Goal: Navigation & Orientation: Find specific page/section

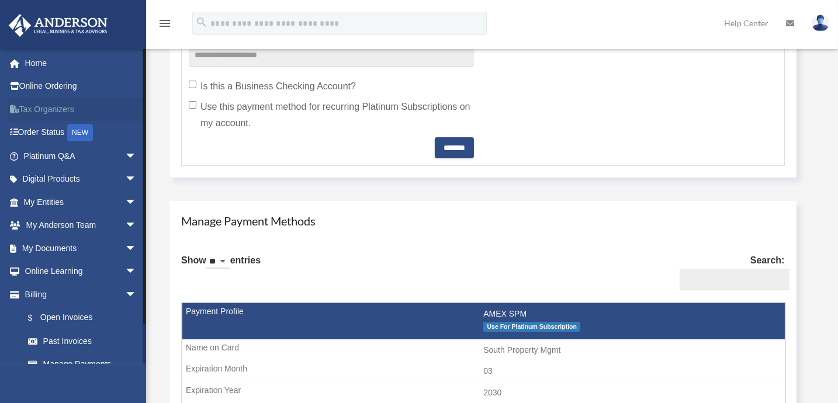
scroll to position [531, 0]
click at [46, 86] on link "Online Ordering" at bounding box center [81, 86] width 146 height 23
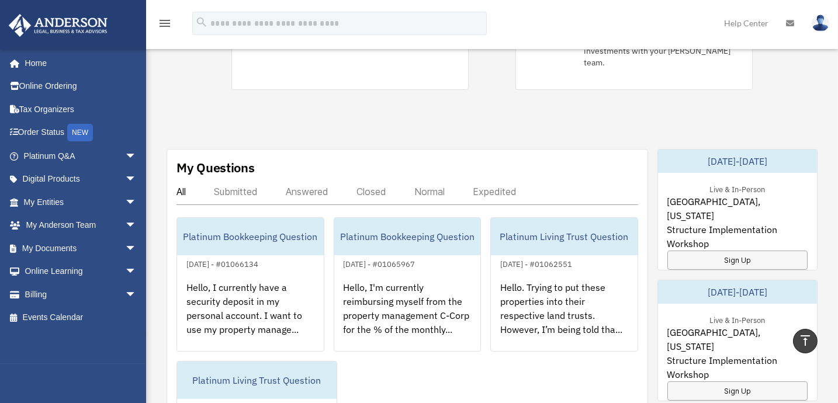
scroll to position [372, 0]
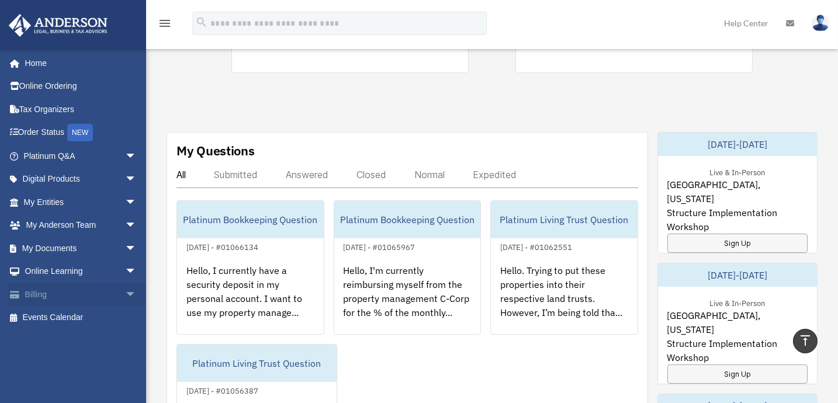
click at [49, 293] on link "Billing arrow_drop_down" at bounding box center [81, 294] width 146 height 23
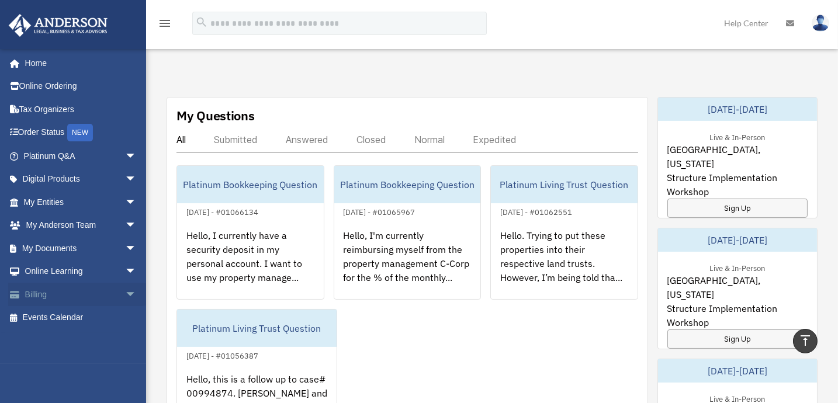
scroll to position [425, 0]
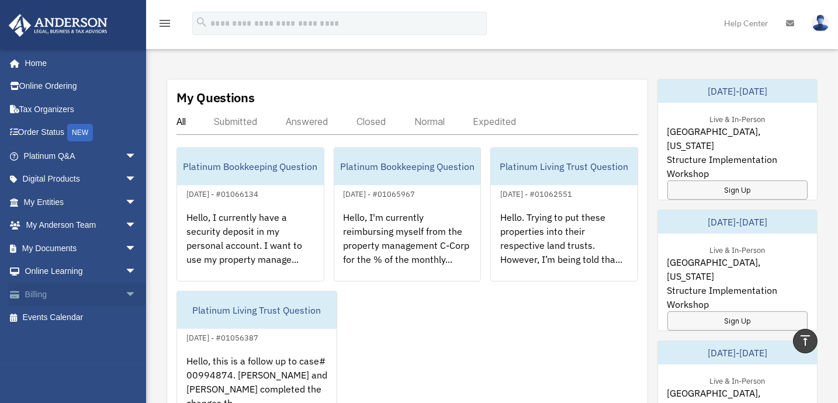
click at [125, 292] on span "arrow_drop_down" at bounding box center [136, 295] width 23 height 24
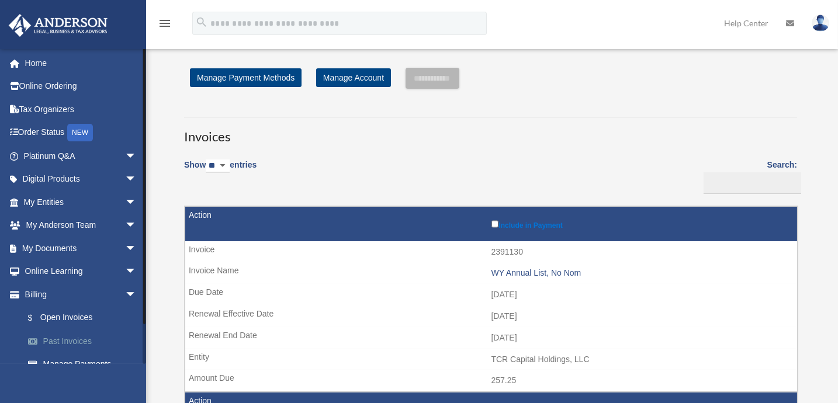
click at [64, 338] on link "Past Invoices" at bounding box center [85, 341] width 138 height 23
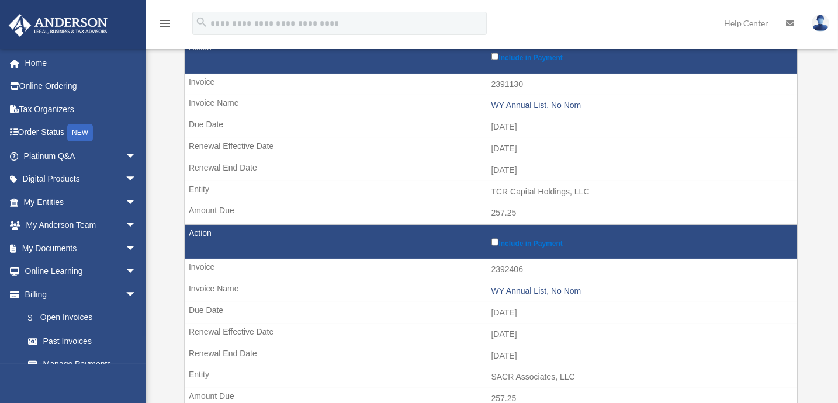
scroll to position [212, 0]
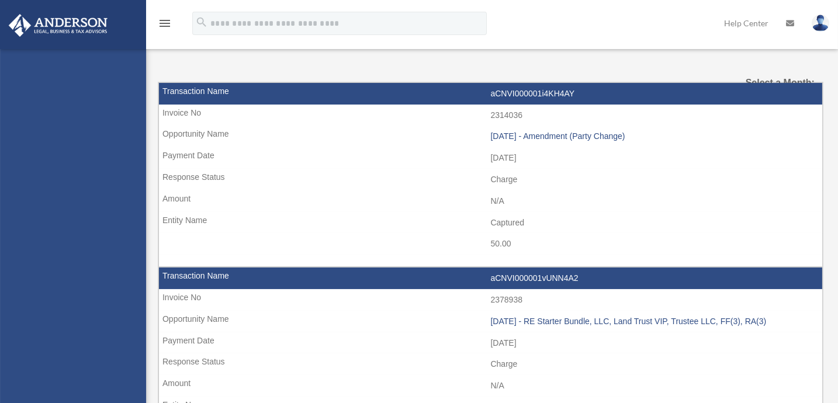
select select
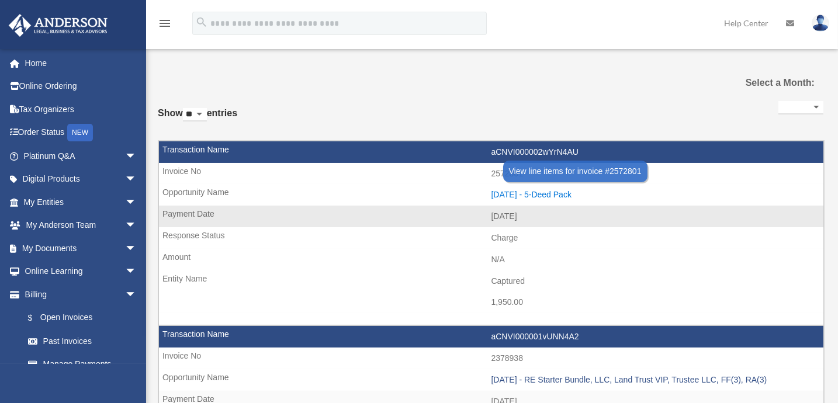
click at [519, 191] on div "2025.08.21 - 5-Deed Pack" at bounding box center [654, 195] width 327 height 10
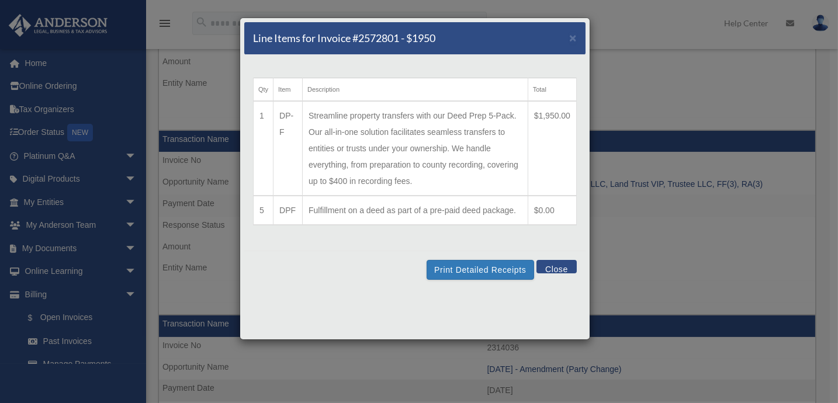
scroll to position [212, 0]
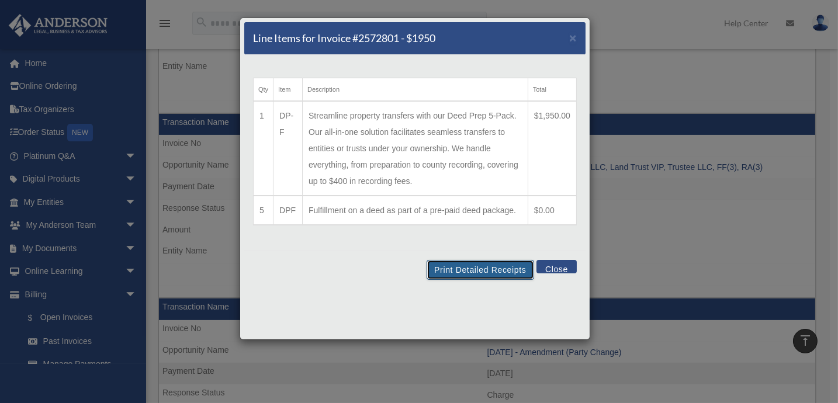
click at [474, 268] on button "Print Detailed Receipts" at bounding box center [480, 270] width 107 height 20
click at [553, 266] on button "Close" at bounding box center [556, 266] width 40 height 13
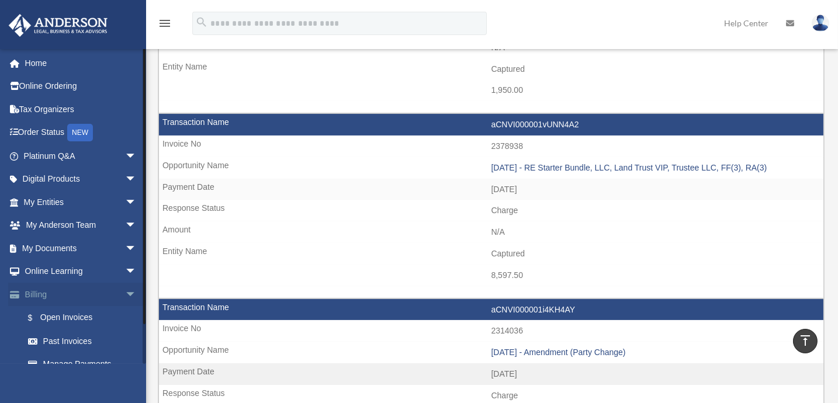
scroll to position [37, 0]
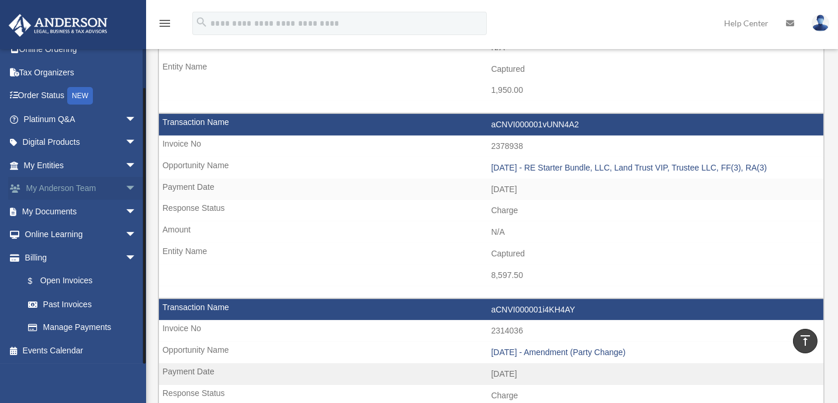
click at [125, 187] on span "arrow_drop_down" at bounding box center [136, 189] width 23 height 24
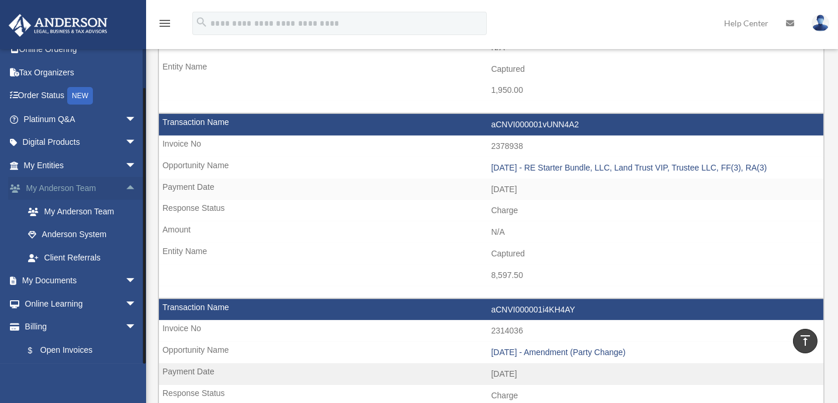
click at [125, 187] on span "arrow_drop_up" at bounding box center [136, 189] width 23 height 24
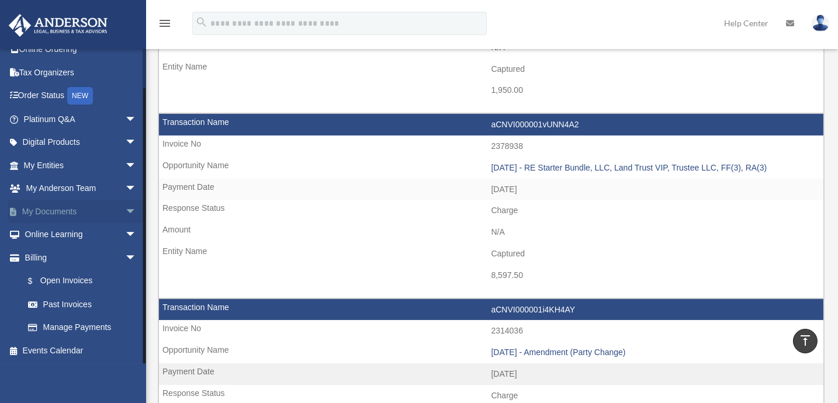
click at [125, 209] on span "arrow_drop_down" at bounding box center [136, 212] width 23 height 24
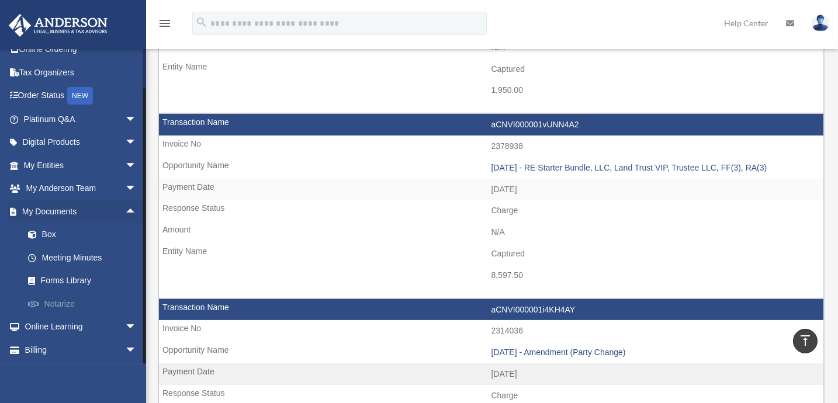
click at [66, 304] on link "Notarize" at bounding box center [85, 303] width 138 height 23
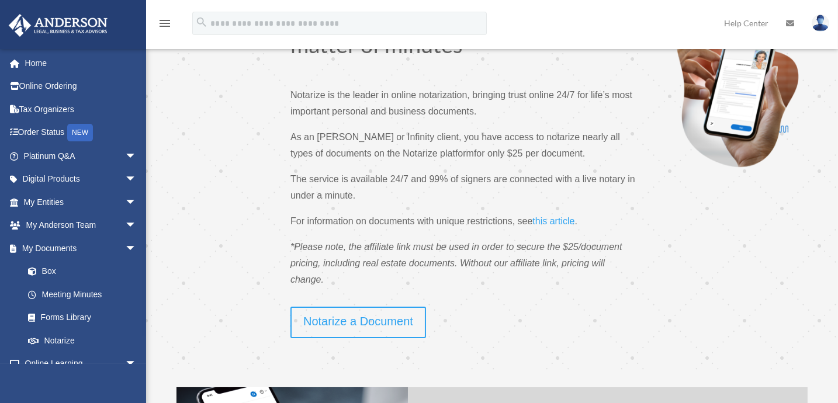
scroll to position [159, 0]
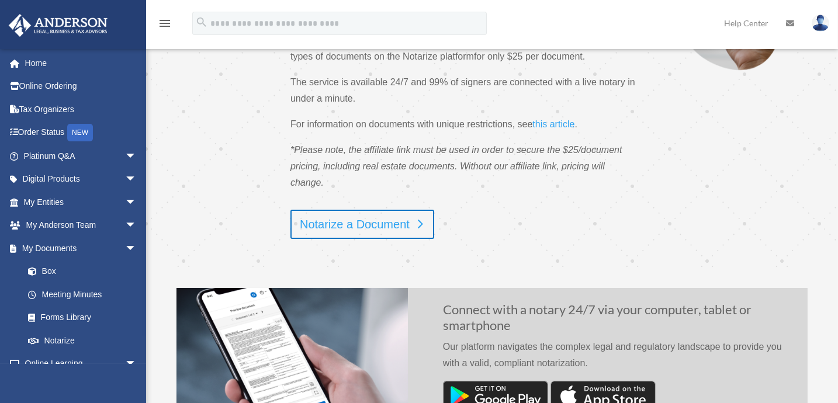
click at [358, 238] on link "Notarize a Document" at bounding box center [362, 224] width 144 height 29
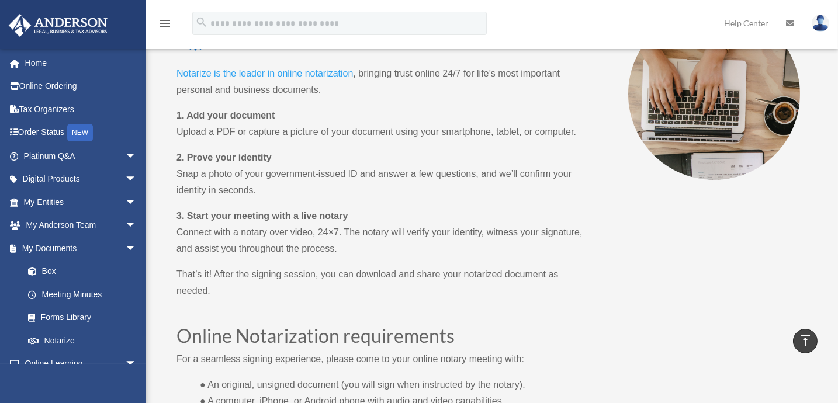
scroll to position [531, 0]
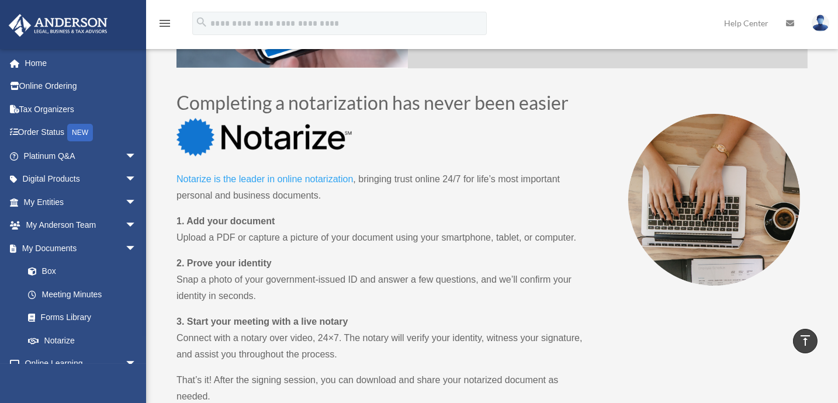
click at [234, 178] on link "Notarize is the leader in online notarization" at bounding box center [264, 182] width 176 height 16
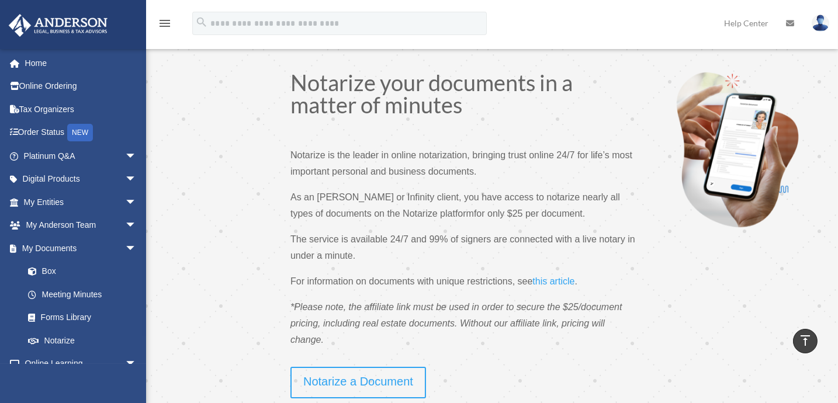
scroll to position [0, 0]
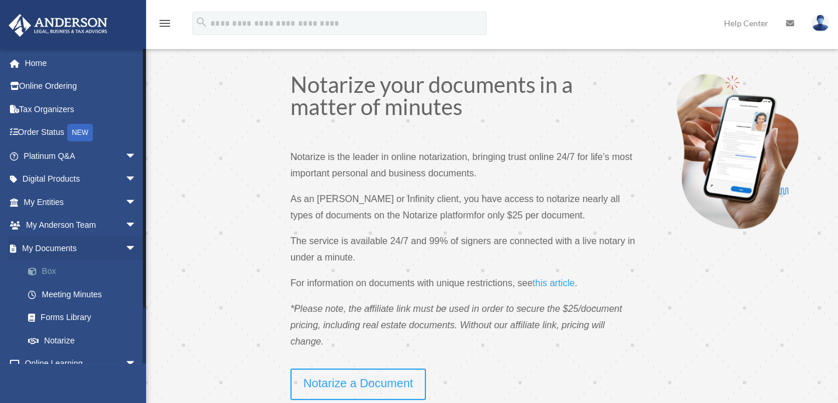
click at [48, 267] on link "Box" at bounding box center [85, 271] width 138 height 23
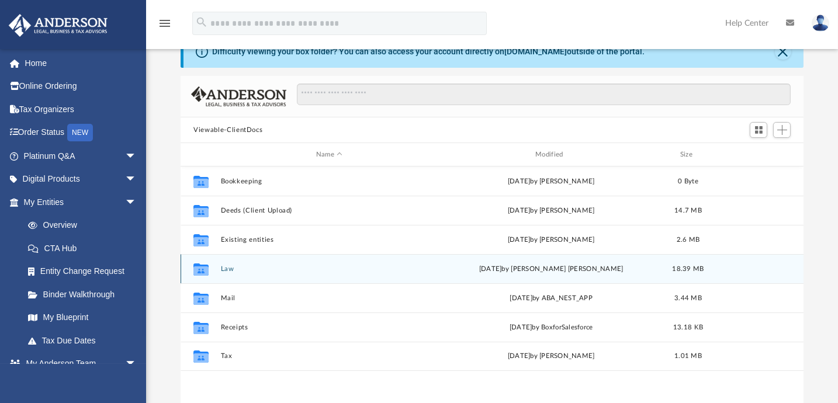
scroll to position [53, 0]
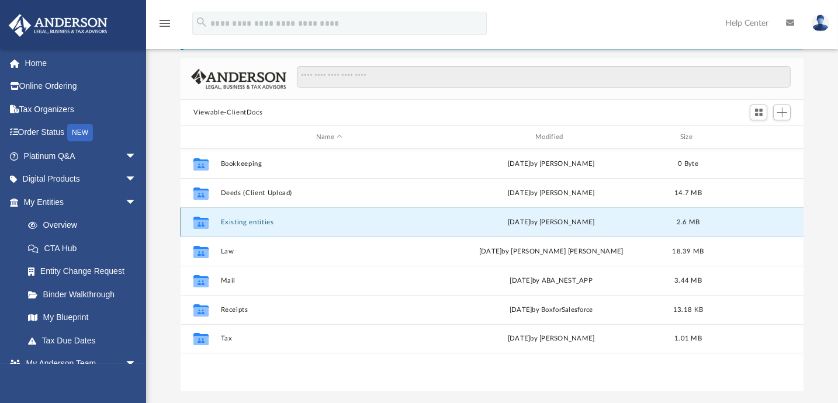
click at [241, 224] on button "Existing entities" at bounding box center [329, 223] width 217 height 8
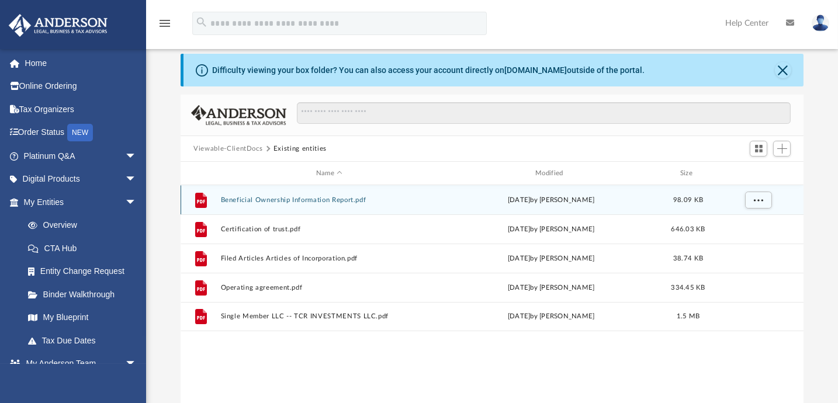
scroll to position [0, 0]
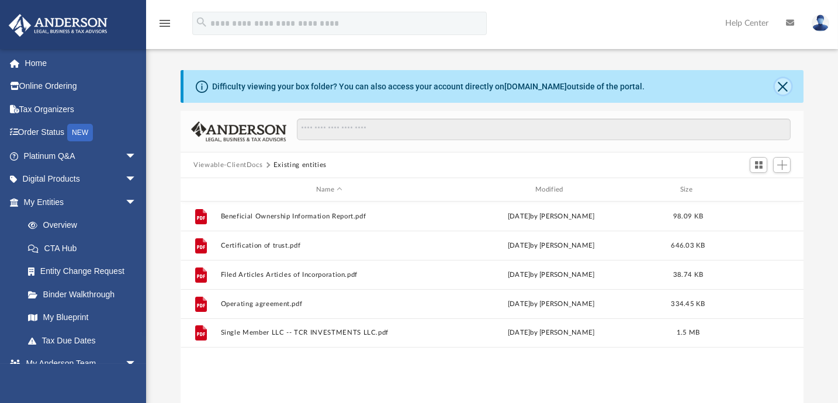
click at [786, 85] on button "Close" at bounding box center [783, 86] width 16 height 16
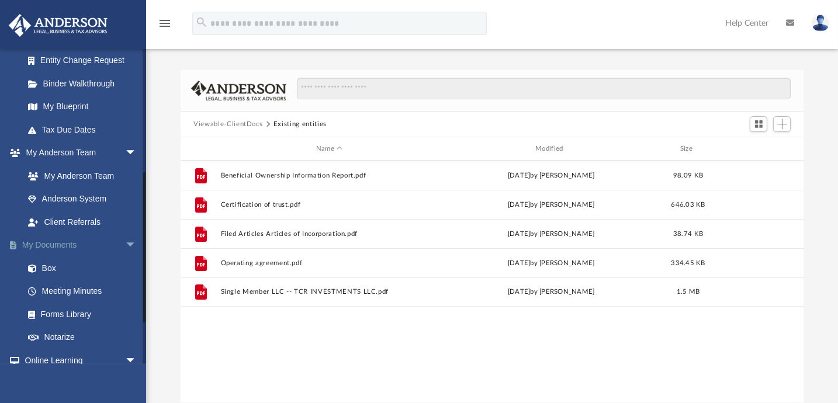
scroll to position [265, 0]
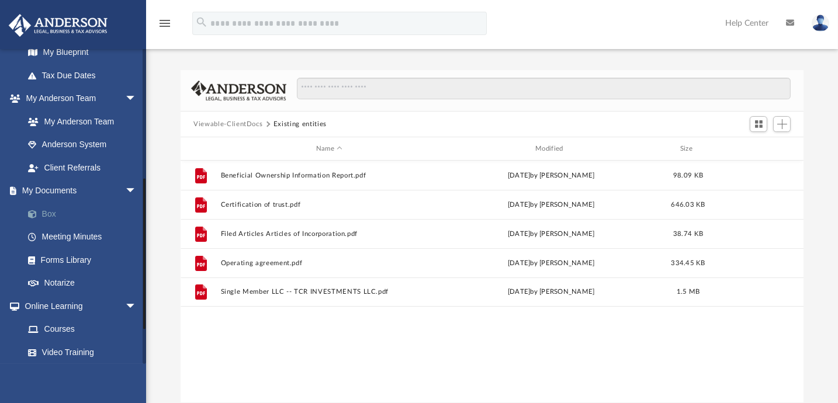
click at [51, 217] on link "Box" at bounding box center [85, 213] width 138 height 23
click at [47, 212] on link "Box" at bounding box center [85, 213] width 138 height 23
click at [58, 237] on link "Meeting Minutes" at bounding box center [85, 237] width 138 height 23
click at [64, 258] on link "Forms Library" at bounding box center [85, 259] width 138 height 23
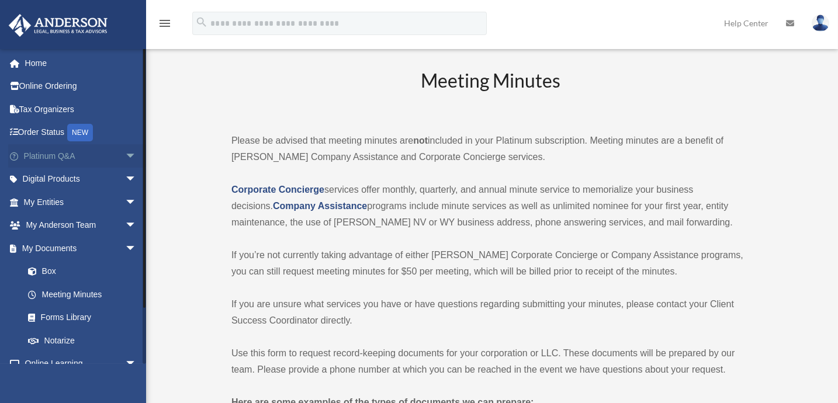
click at [125, 156] on span "arrow_drop_down" at bounding box center [136, 156] width 23 height 24
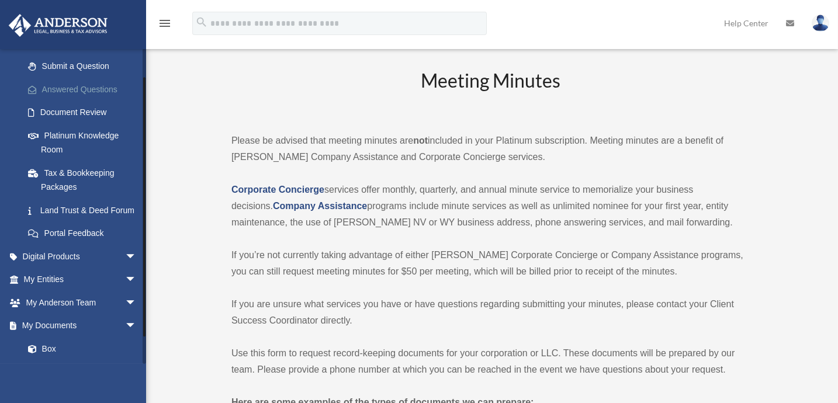
scroll to position [212, 0]
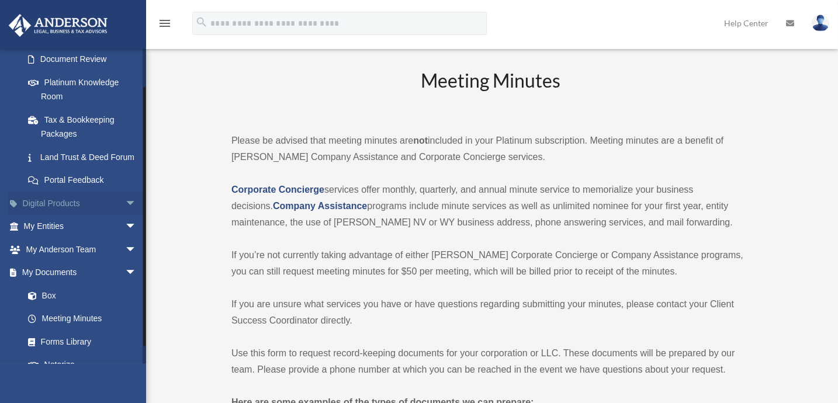
click at [125, 214] on span "arrow_drop_down" at bounding box center [136, 204] width 23 height 24
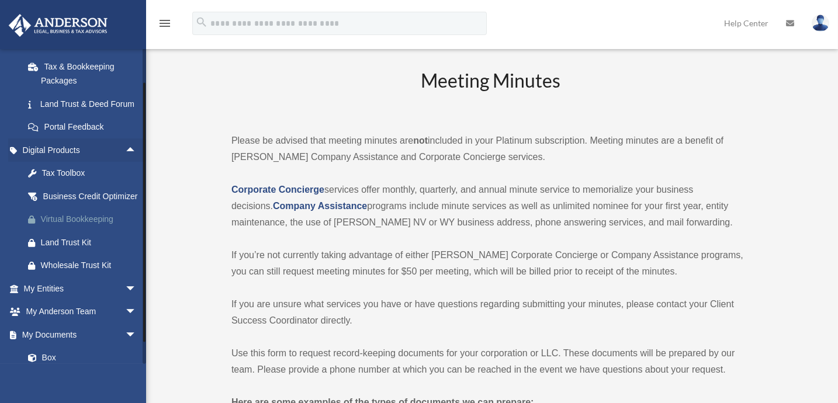
scroll to position [318, 0]
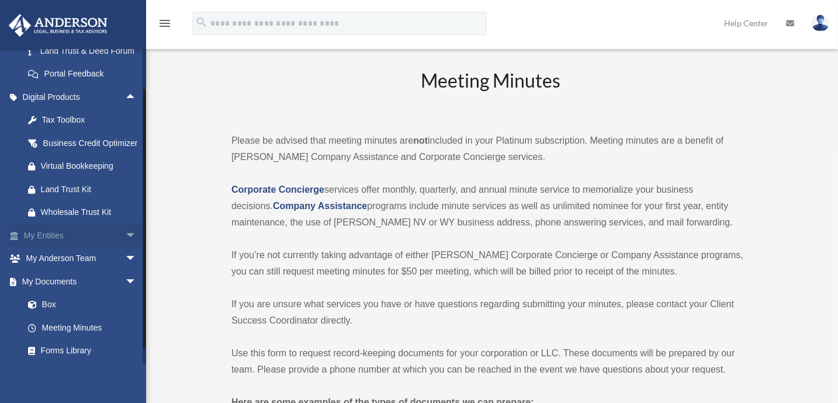
click at [125, 248] on span "arrow_drop_down" at bounding box center [136, 236] width 23 height 24
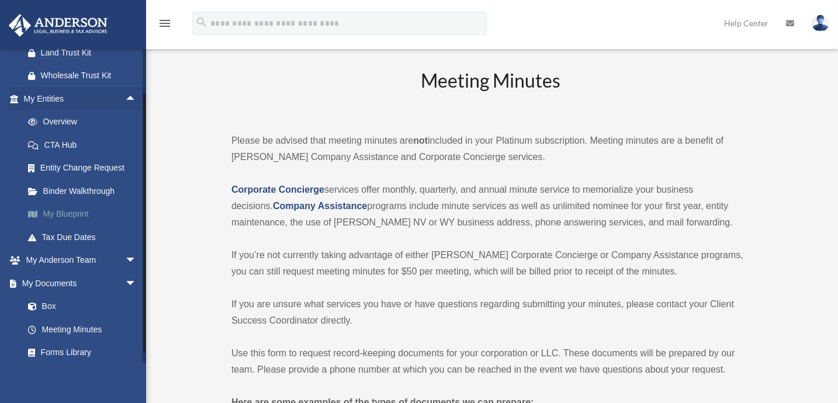
scroll to position [478, 0]
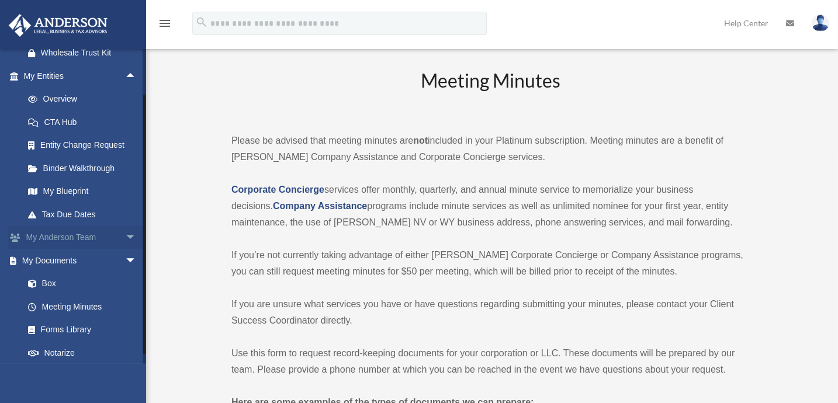
click at [110, 249] on link "My Anderson Team arrow_drop_down" at bounding box center [81, 237] width 146 height 23
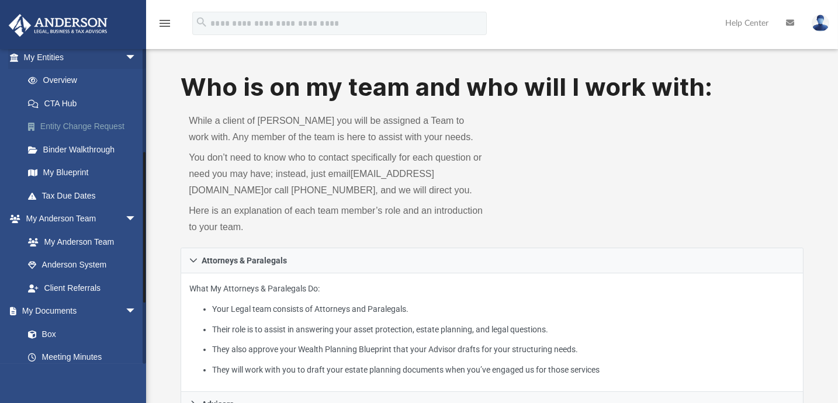
scroll to position [212, 0]
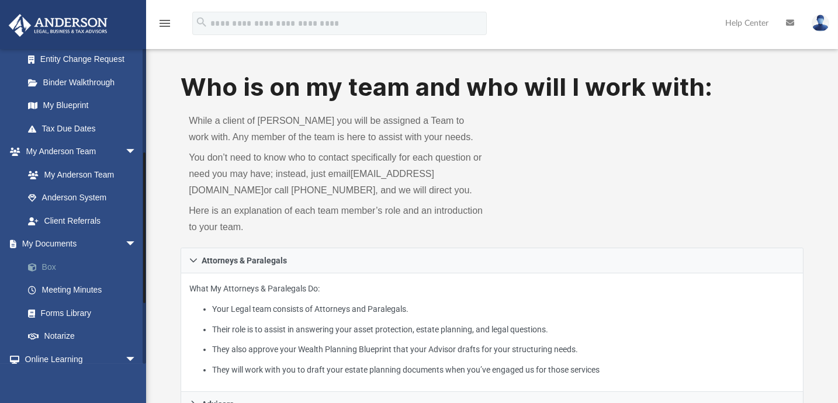
click at [53, 265] on link "Box" at bounding box center [85, 266] width 138 height 23
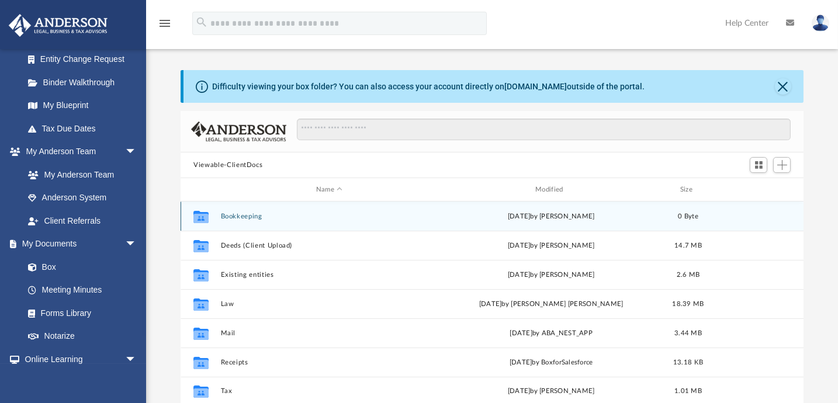
scroll to position [53, 0]
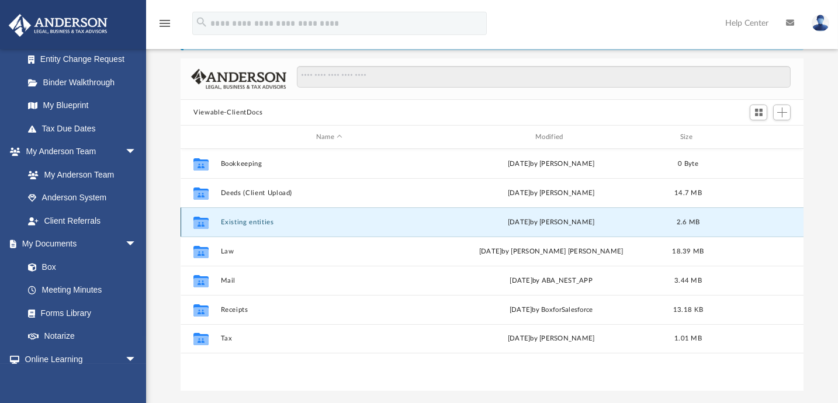
click at [260, 223] on button "Existing entities" at bounding box center [329, 223] width 217 height 8
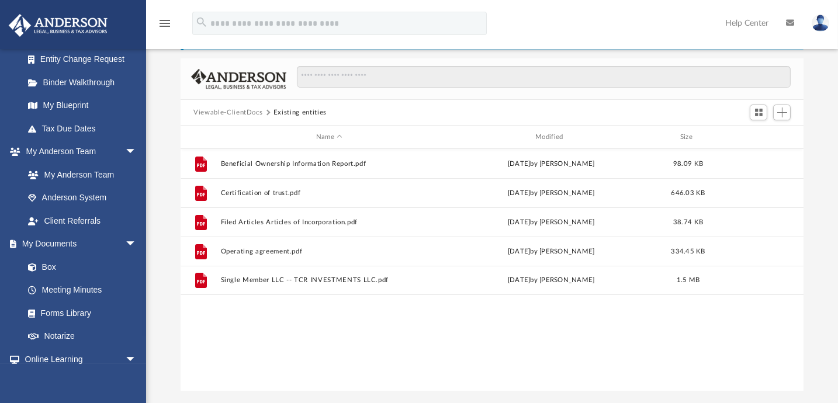
click at [231, 109] on button "Viewable-ClientDocs" at bounding box center [227, 113] width 69 height 11
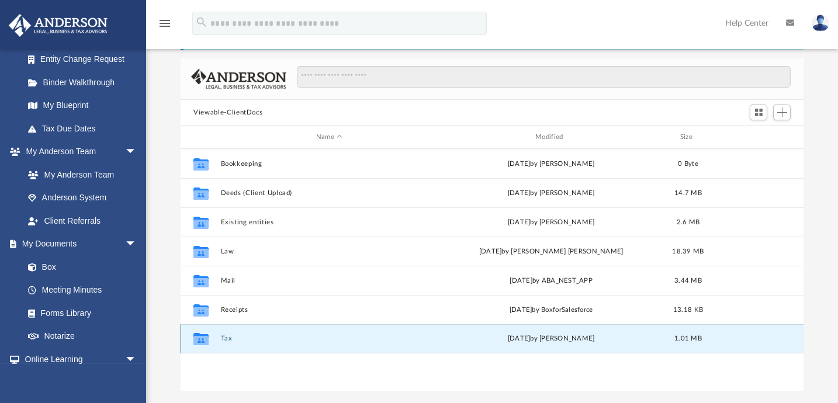
click at [225, 337] on button "Tax" at bounding box center [329, 339] width 217 height 8
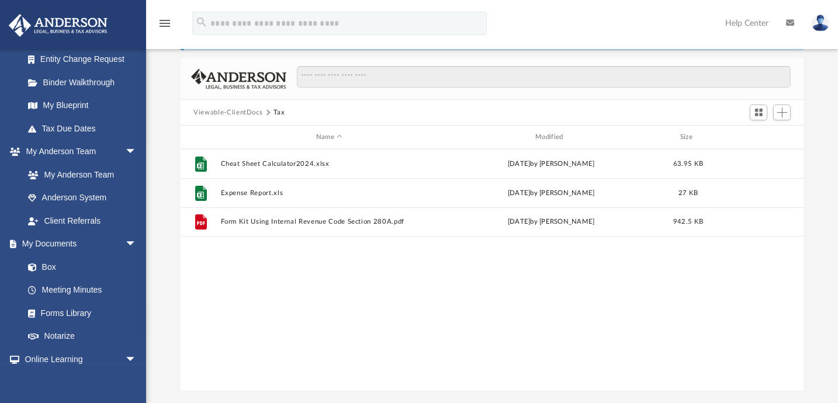
click at [237, 109] on button "Viewable-ClientDocs" at bounding box center [227, 113] width 69 height 11
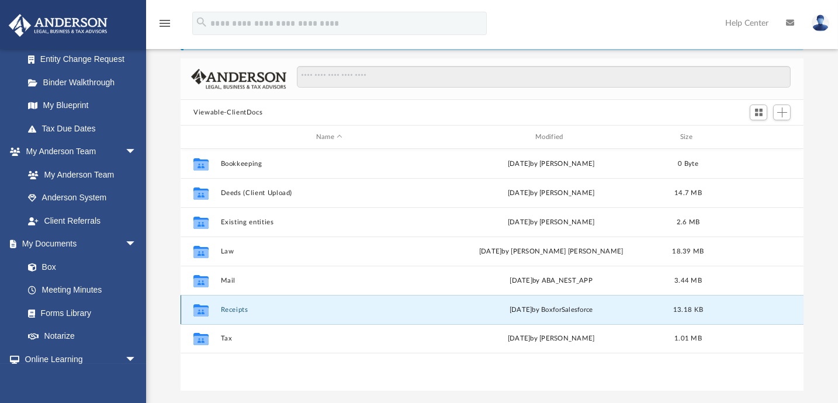
click at [238, 309] on button "Receipts" at bounding box center [329, 310] width 217 height 8
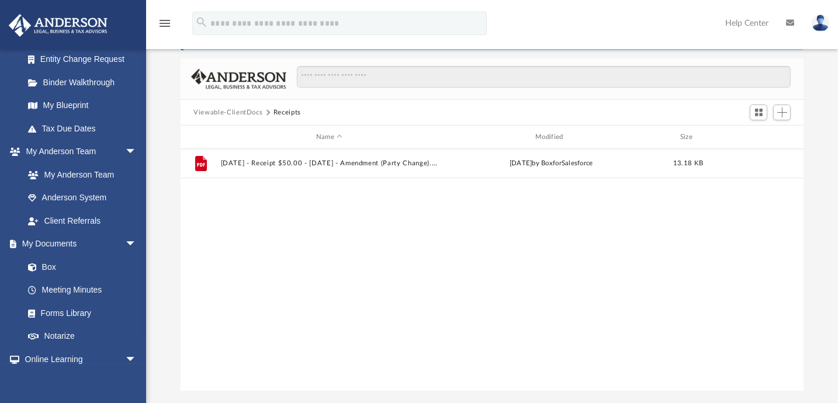
click at [233, 110] on button "Viewable-ClientDocs" at bounding box center [227, 113] width 69 height 11
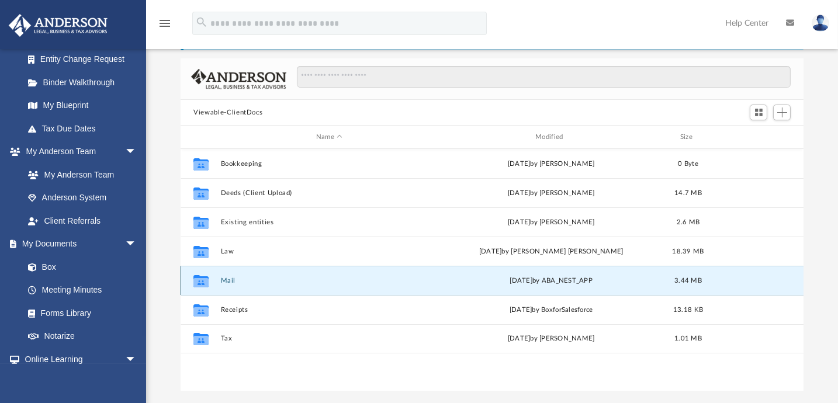
click at [230, 281] on button "Mail" at bounding box center [329, 281] width 217 height 8
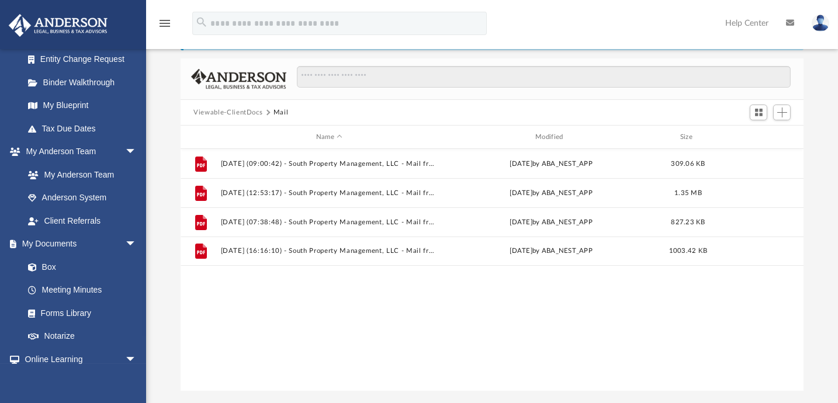
click at [226, 112] on button "Viewable-ClientDocs" at bounding box center [227, 113] width 69 height 11
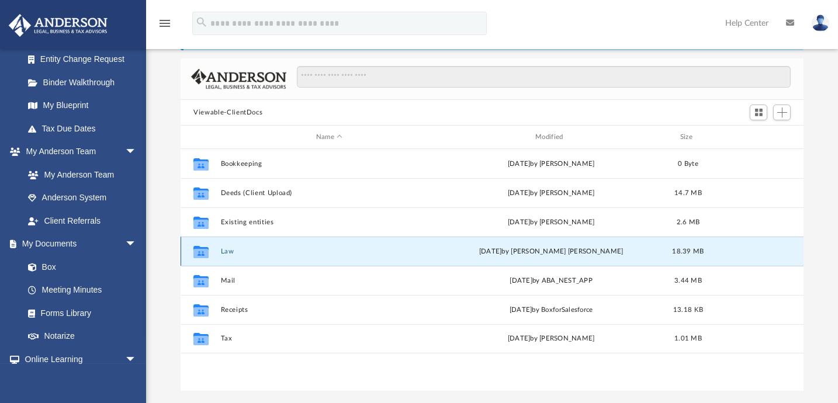
click at [225, 248] on button "Law" at bounding box center [329, 252] width 217 height 8
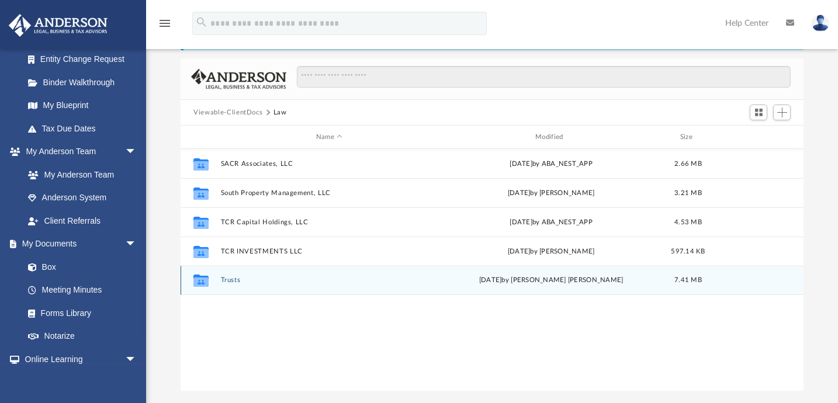
click at [230, 279] on button "Trusts" at bounding box center [329, 280] width 217 height 8
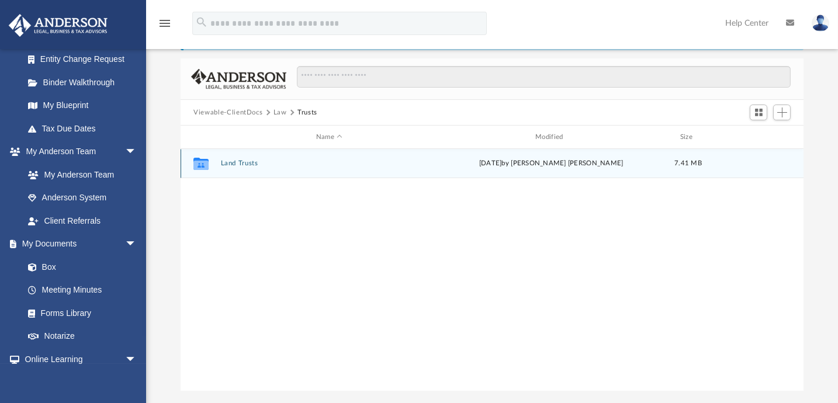
click at [239, 161] on button "Land Trusts" at bounding box center [329, 164] width 217 height 8
